Goal: Navigation & Orientation: Find specific page/section

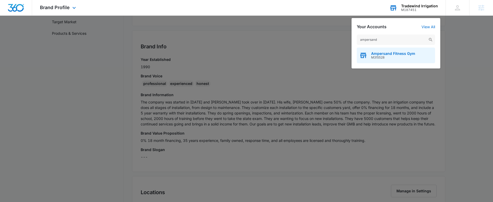
type input "ampersand"
click at [397, 57] on span "M315528" at bounding box center [393, 58] width 44 height 4
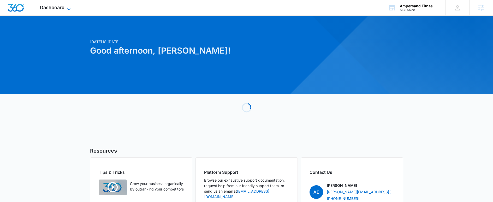
click at [49, 8] on span "Dashboard" at bounding box center [52, 7] width 25 height 5
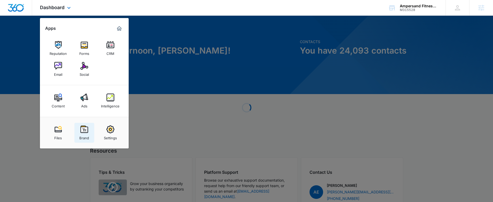
click at [81, 133] on img at bounding box center [84, 129] width 8 height 8
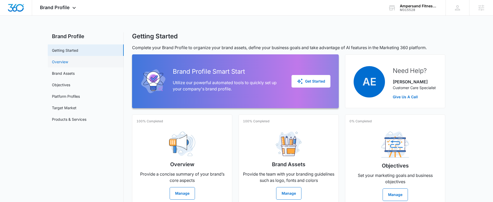
click at [61, 63] on link "Overview" at bounding box center [60, 61] width 16 height 5
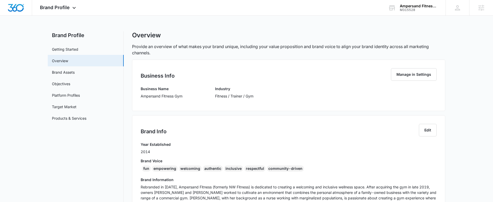
scroll to position [11, 0]
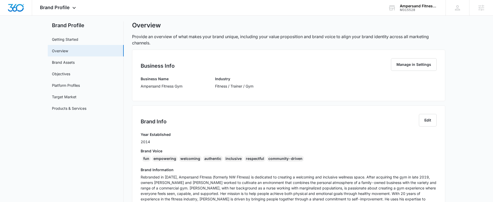
click at [175, 88] on p "Ampersand Fitness Gym" at bounding box center [162, 85] width 42 height 5
copy p "Ampersand Fitness Gym"
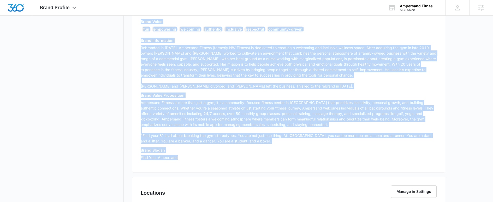
scroll to position [189, 0]
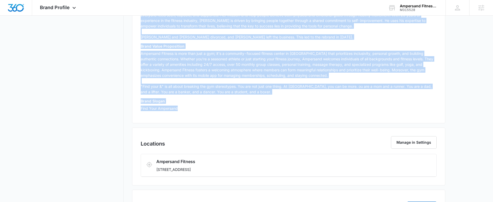
drag, startPoint x: 141, startPoint y: 65, endPoint x: 245, endPoint y: 117, distance: 116.0
click at [245, 117] on div "Brand Info Edit Year Established 2014 Brand Voice fun empowering welcoming auth…" at bounding box center [288, 25] width 313 height 196
copy div "Year Established 2014 Brand Voice fun empowering welcoming authentic inclusive …"
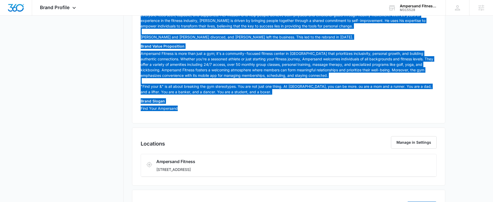
drag, startPoint x: 480, startPoint y: 115, endPoint x: 184, endPoint y: 90, distance: 297.7
click at [184, 90] on p "Ampersand Fitness is more than just a gym; it's a community-focused fitness cen…" at bounding box center [289, 73] width 296 height 44
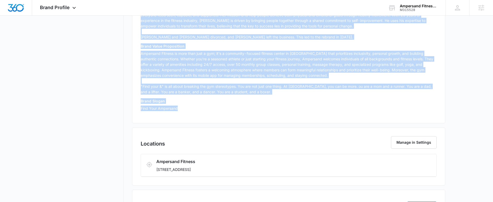
click at [221, 114] on div "Brand Slogan Find Your Ampersand" at bounding box center [289, 106] width 296 height 16
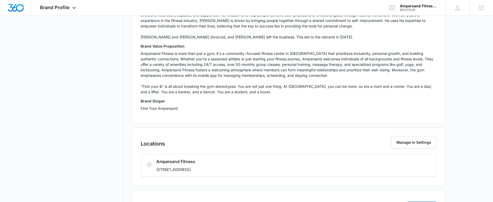
scroll to position [0, 0]
